Goal: Find specific page/section: Find specific page/section

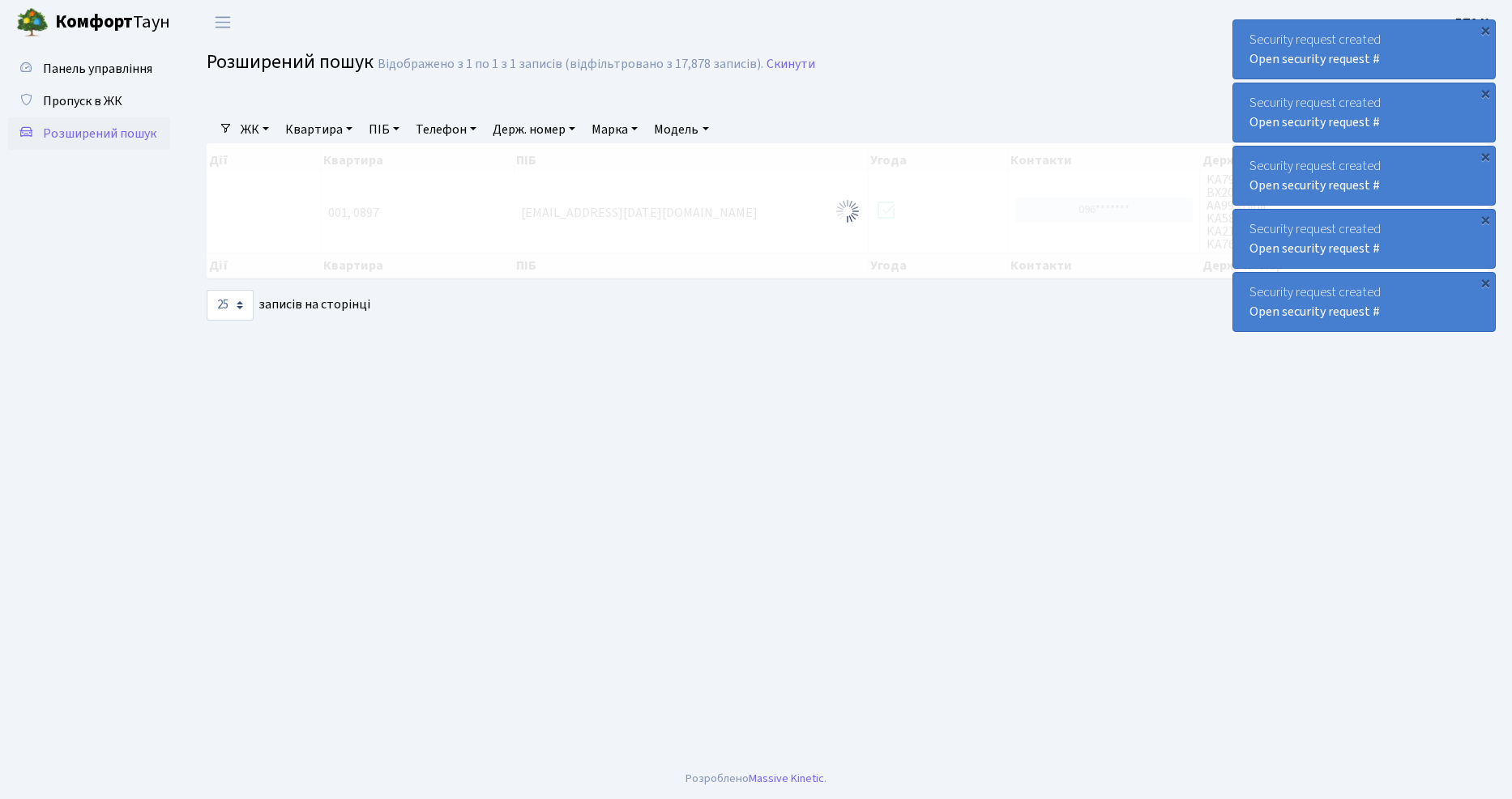
select select "25"
click at [158, 95] on link "Пропуск в ЖК" at bounding box center [89, 101] width 162 height 32
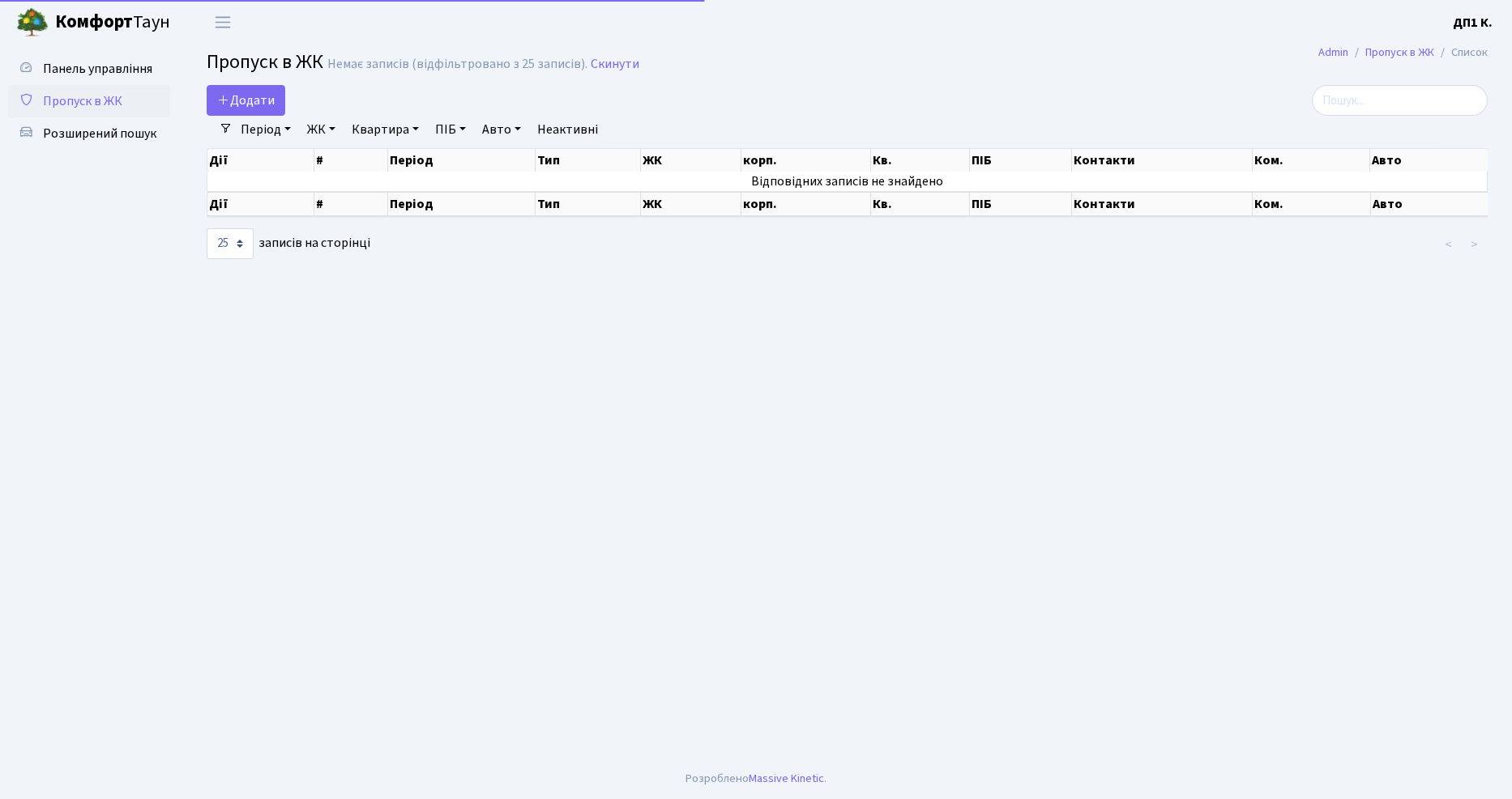
select select "25"
click at [134, 125] on span "Розширений пошук" at bounding box center [99, 133] width 114 height 18
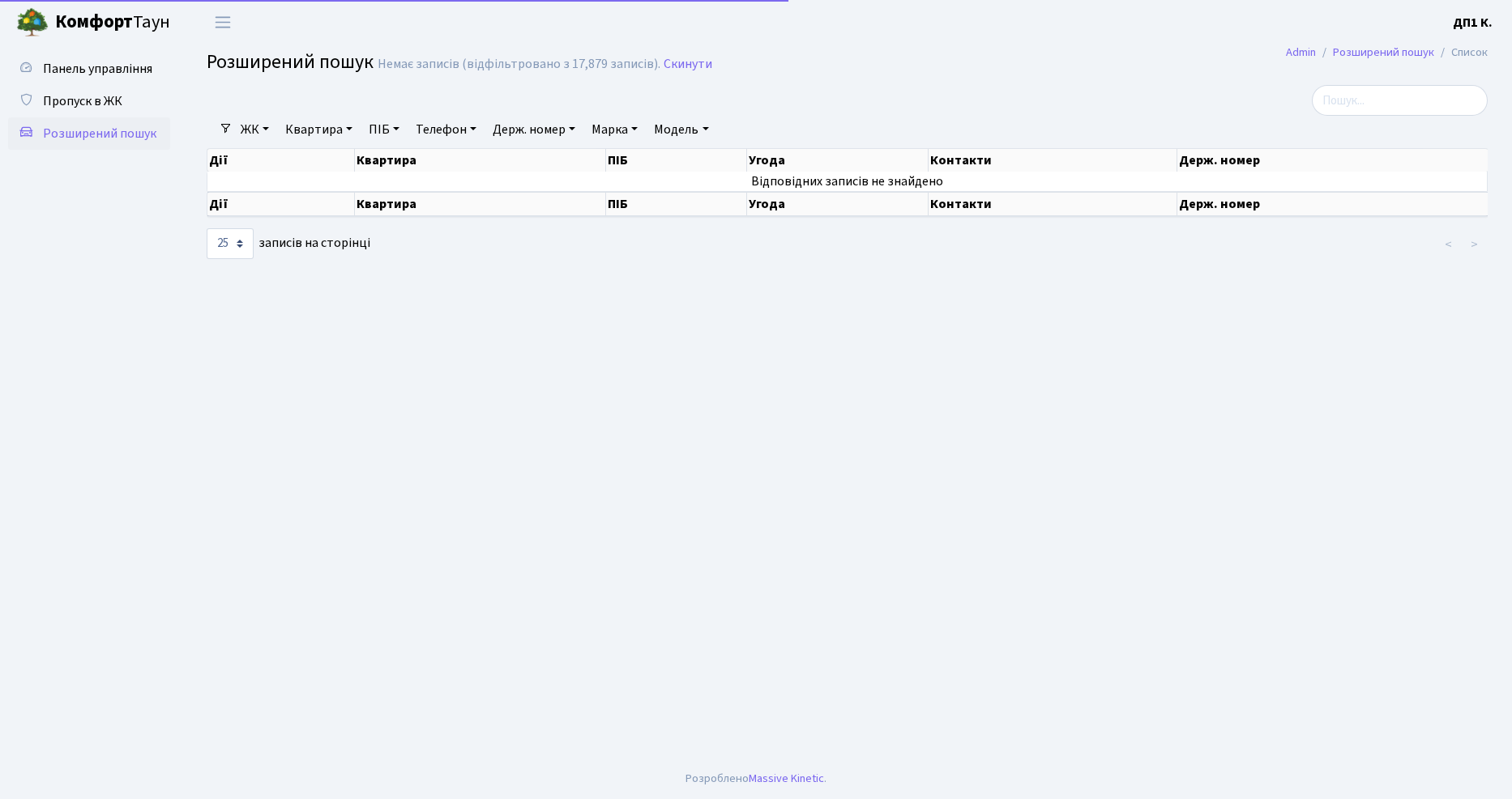
select select "25"
